Goal: Task Accomplishment & Management: Complete application form

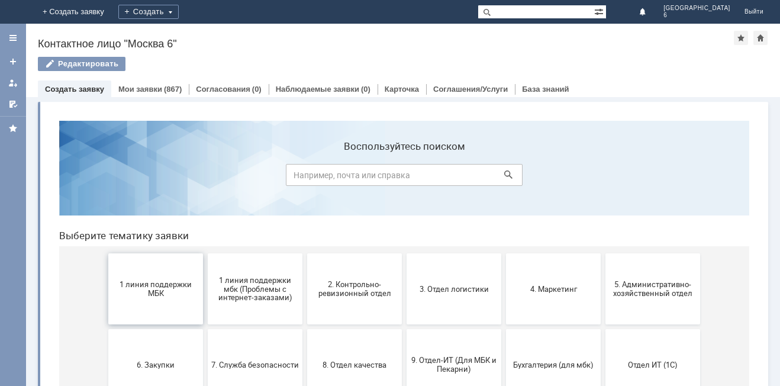
click at [150, 279] on button "1 линия поддержки МБК" at bounding box center [155, 288] width 95 height 71
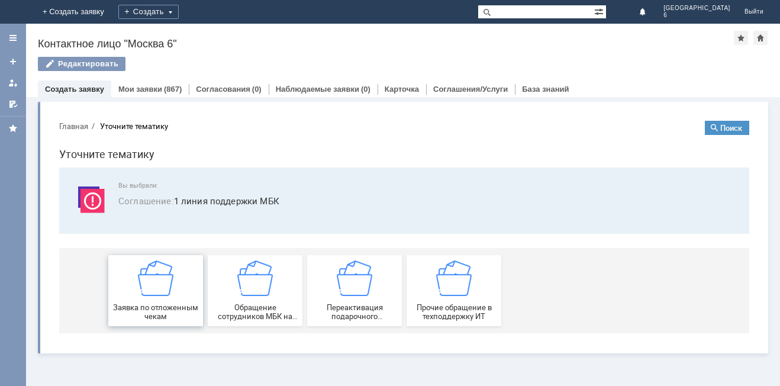
click at [153, 286] on img at bounding box center [156, 278] width 36 height 36
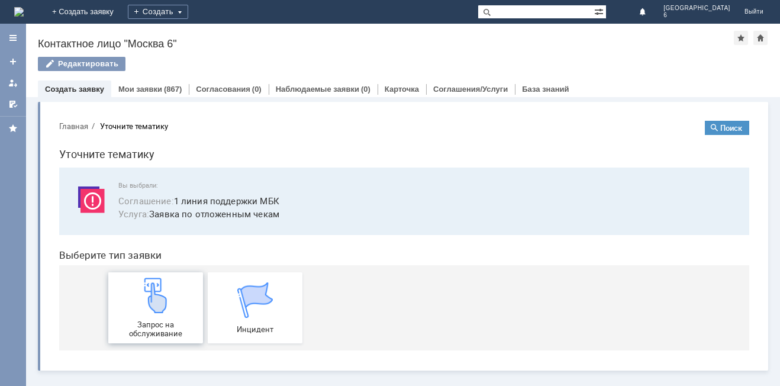
click at [159, 307] on img at bounding box center [156, 296] width 36 height 36
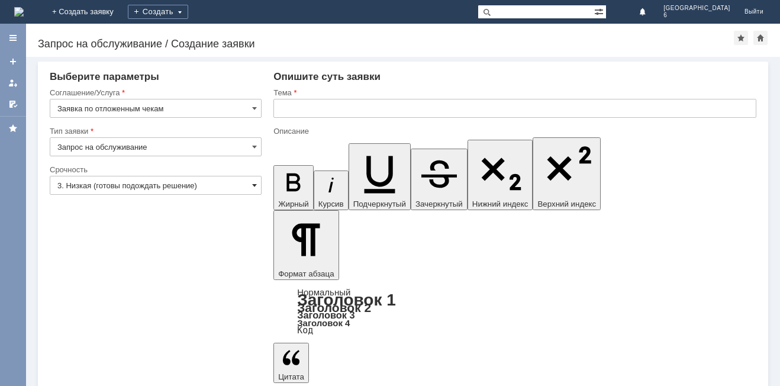
click at [252, 181] on span at bounding box center [254, 185] width 5 height 9
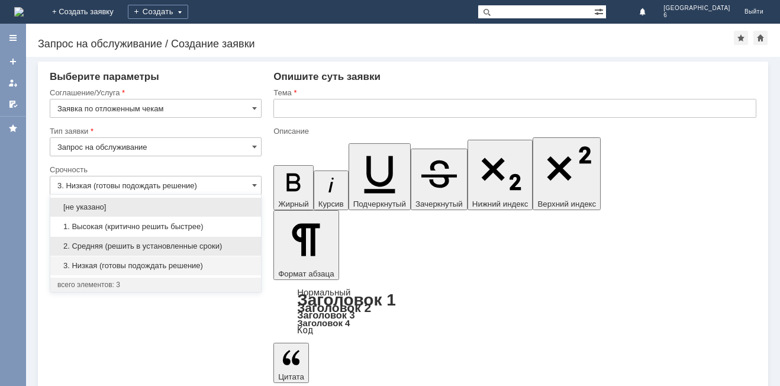
click at [189, 243] on span "2. Средняя (решить в установленные сроки)" at bounding box center [155, 246] width 197 height 9
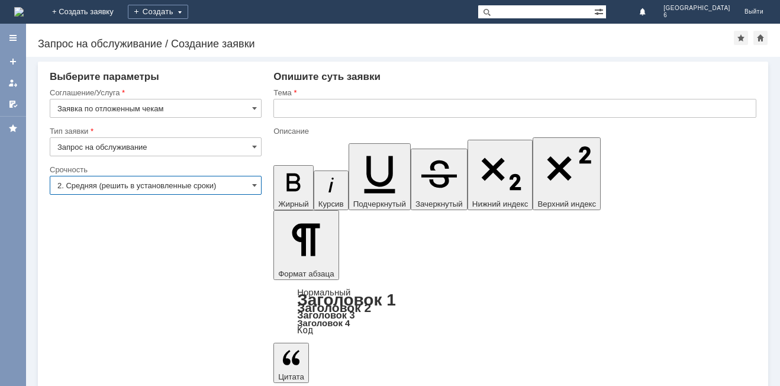
type input "2. Средняя (решить в установленные сроки)"
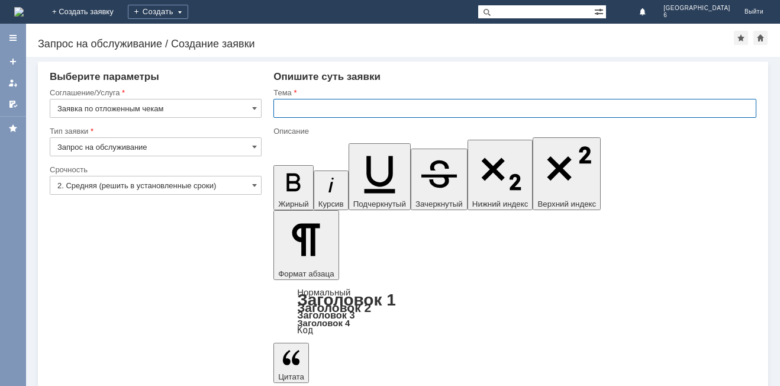
click at [286, 106] on input "text" at bounding box center [514, 108] width 483 height 19
type input "отложенные чеки [DATE]"
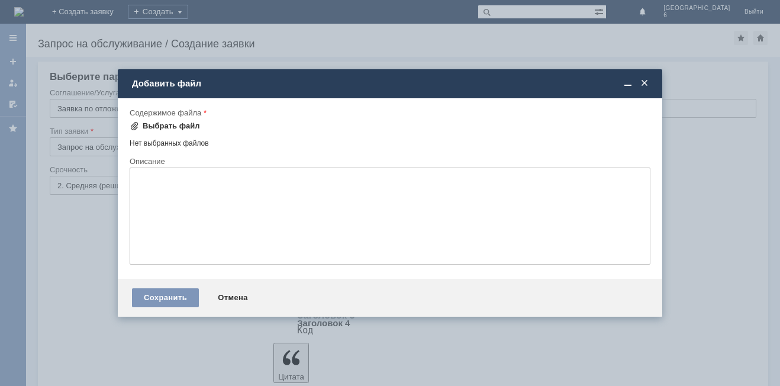
click at [133, 123] on span at bounding box center [134, 125] width 9 height 9
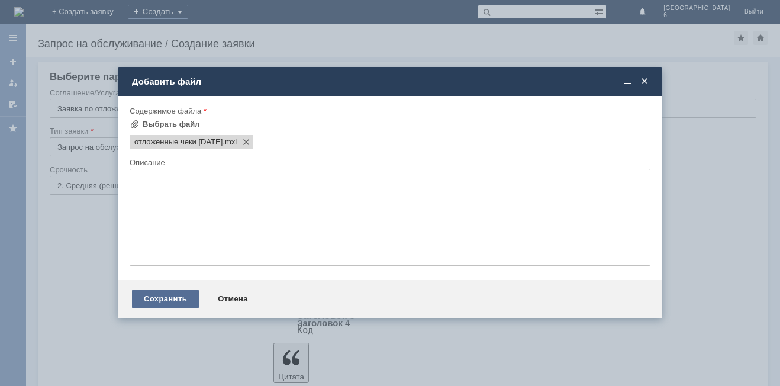
click at [153, 299] on div "Сохранить" at bounding box center [165, 298] width 67 height 19
